Goal: Check status: Check status

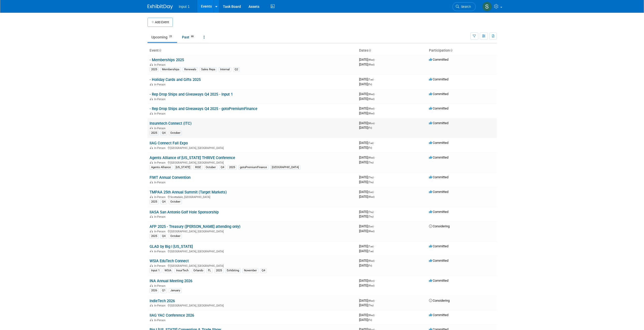
click at [169, 124] on link "Insuretech Connect (ITC)" at bounding box center [170, 123] width 42 height 5
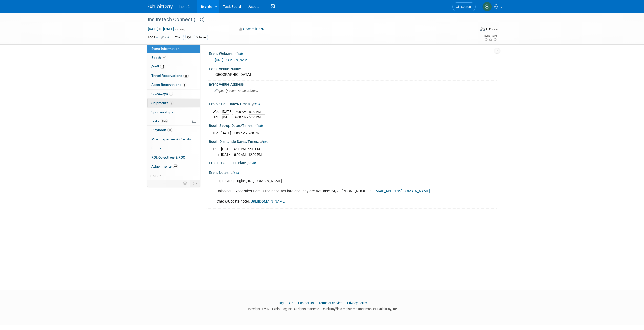
click at [160, 103] on span "Shipments 7" at bounding box center [162, 103] width 22 height 4
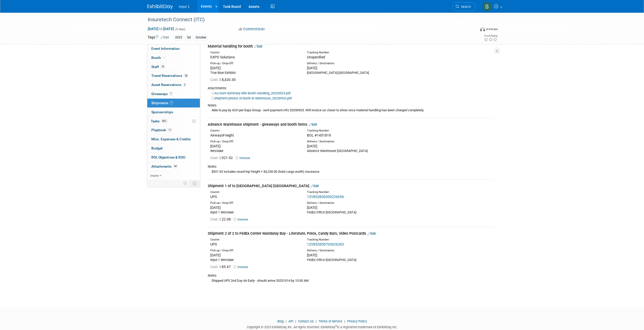
scroll to position [166, 0]
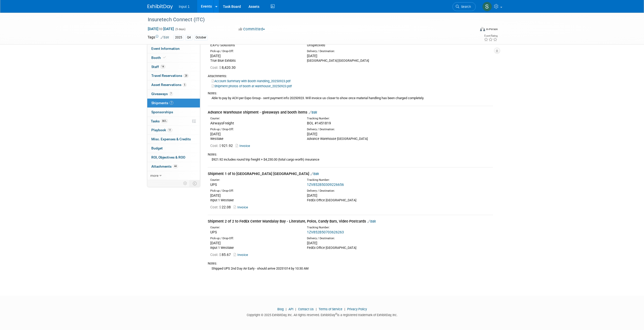
click at [326, 186] on link "1ZV852B50309226656" at bounding box center [325, 185] width 37 height 4
click at [326, 232] on link "1ZV852B50703626263" at bounding box center [325, 232] width 37 height 4
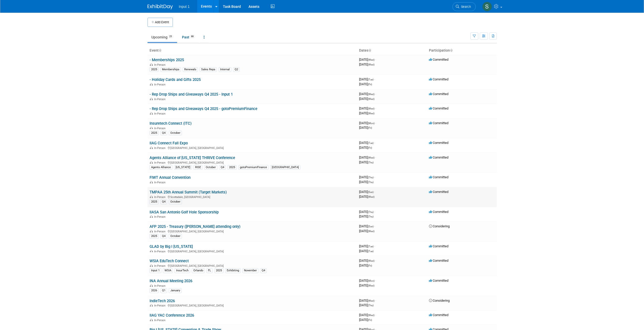
click at [178, 193] on link "TMPAA 25th Annual Summit (Target Markets)" at bounding box center [187, 192] width 77 height 5
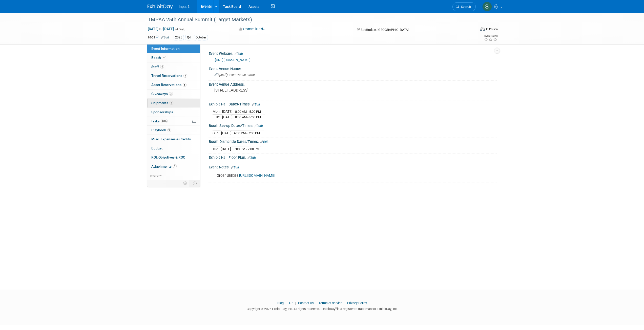
click at [164, 102] on span "Shipments 4" at bounding box center [162, 103] width 22 height 4
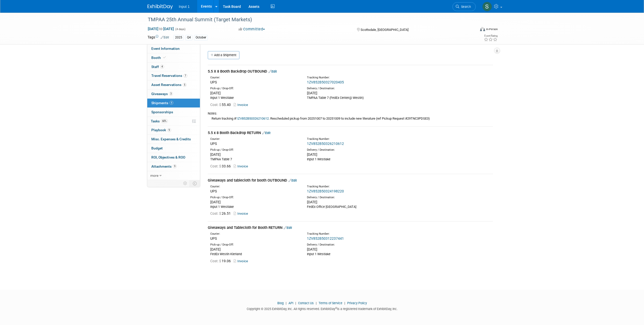
click at [320, 82] on link "1ZV852B50327020405" at bounding box center [325, 82] width 37 height 4
click at [325, 144] on link "1ZV852B50326210612" at bounding box center [325, 144] width 37 height 4
click at [320, 190] on link "1ZV852B50324198220" at bounding box center [325, 191] width 37 height 4
click at [315, 237] on link "1ZV852B50312237441" at bounding box center [325, 239] width 37 height 4
click at [367, 187] on div "Tracking Number:" at bounding box center [363, 187] width 113 height 4
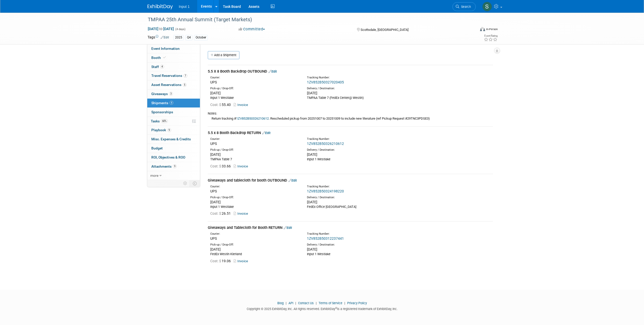
drag, startPoint x: 470, startPoint y: 108, endPoint x: 459, endPoint y: 104, distance: 11.6
click at [469, 108] on div "Cost: $ 55.40 Invoice" at bounding box center [351, 105] width 290 height 6
